Goal: Transaction & Acquisition: Purchase product/service

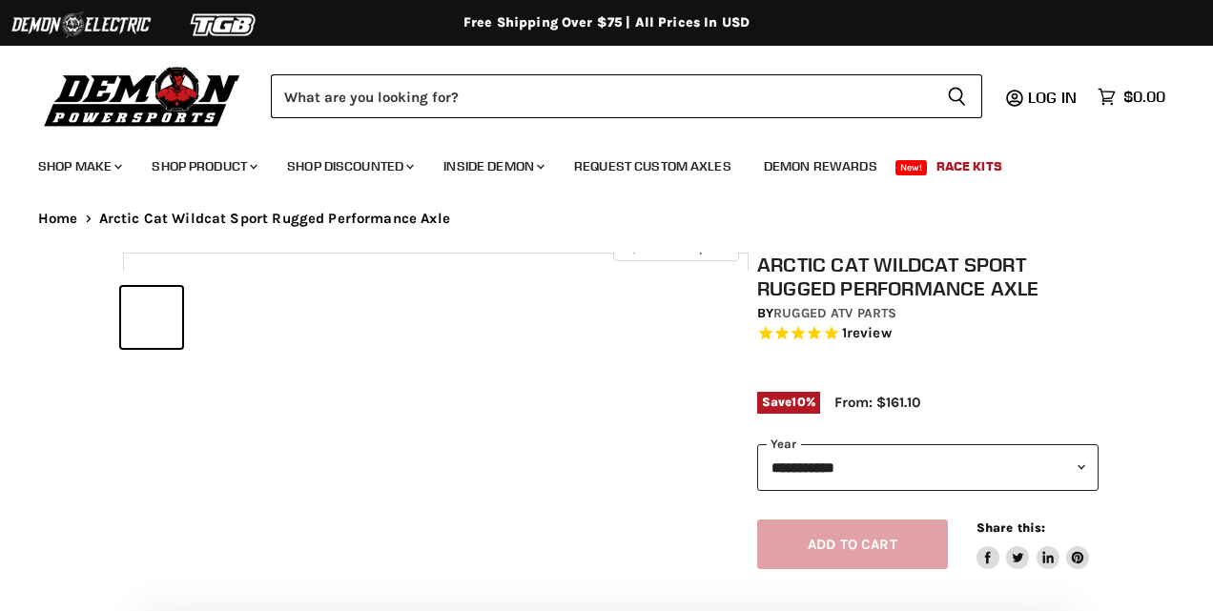
select select "******"
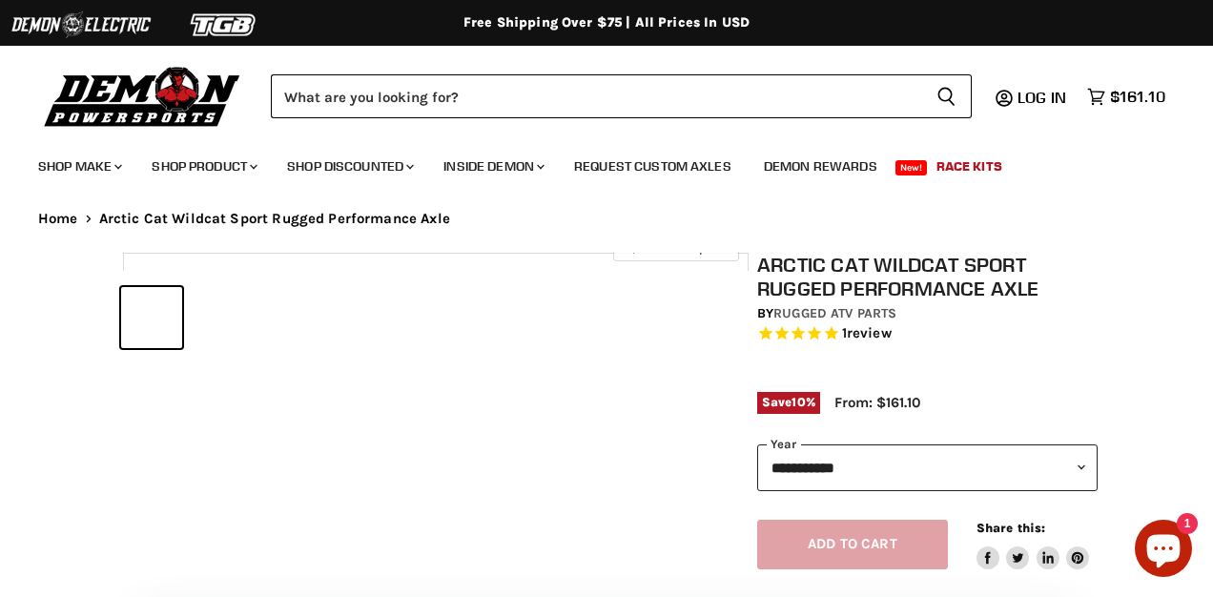
select select "******"
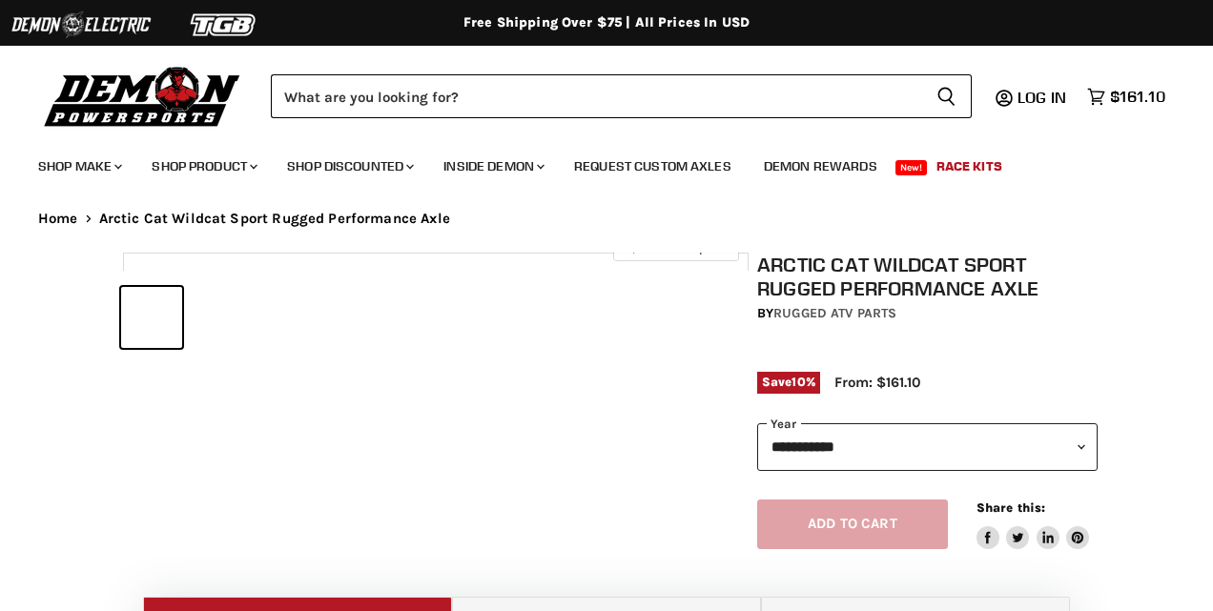
select select "******"
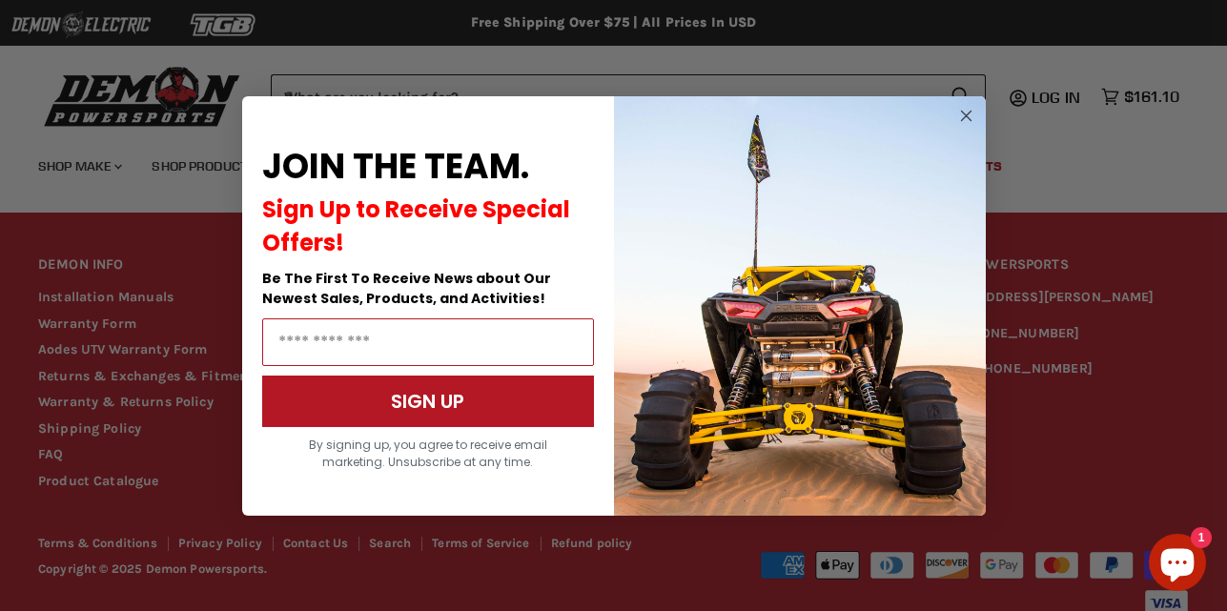
scroll to position [1862, 0]
